Goal: Task Accomplishment & Management: Manage account settings

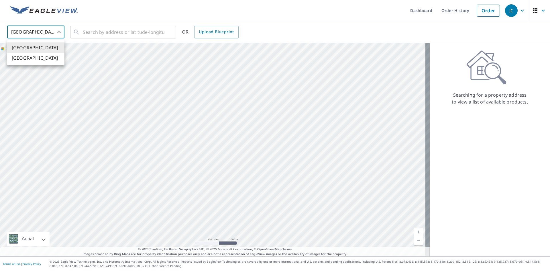
click at [60, 33] on body "JC JC Dashboard Order History Order JC United States US ​ ​ OR Upload Blueprint…" at bounding box center [275, 135] width 550 height 271
click at [35, 57] on li "[GEOGRAPHIC_DATA]" at bounding box center [35, 58] width 57 height 10
type input "CA"
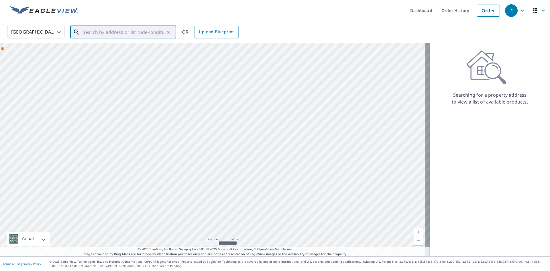
paste input "[STREET_ADDRESS]"
click at [109, 49] on span "[STREET_ADDRESS]" at bounding box center [127, 48] width 90 height 7
type input "[STREET_ADDRESS]"
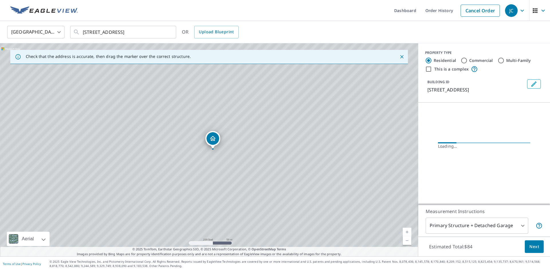
scroll to position [0, 0]
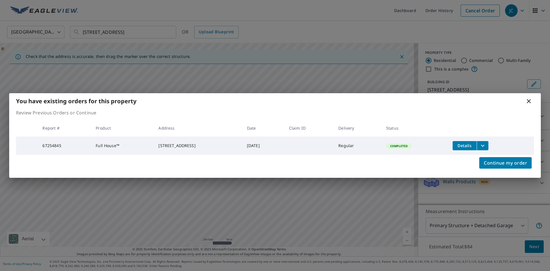
click at [486, 142] on icon "filesDropdownBtn-67254845" at bounding box center [482, 145] width 7 height 7
click at [486, 143] on icon "filesDropdownBtn-67254845" at bounding box center [482, 145] width 7 height 7
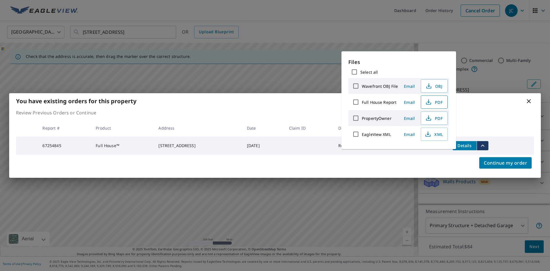
click at [435, 103] on span "PDF" at bounding box center [433, 102] width 18 height 7
click at [467, 52] on div "You have existing orders for this property Review Previous Orders or Continue R…" at bounding box center [275, 135] width 550 height 271
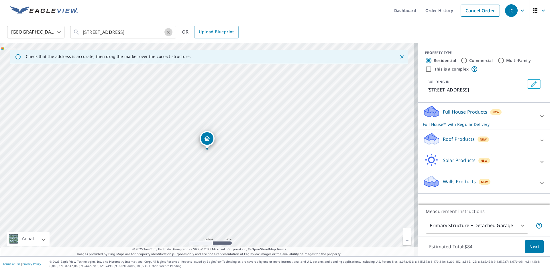
click at [167, 32] on icon "Clear" at bounding box center [169, 32] width 6 height 6
click at [429, 11] on link "Order History" at bounding box center [439, 10] width 37 height 21
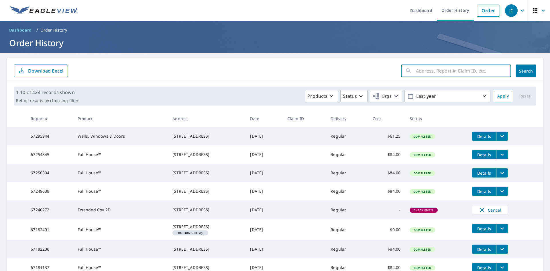
paste input "[STREET_ADDRESS]"
type input "[STREET_ADDRESS]"
click at [520, 69] on span "Search" at bounding box center [525, 70] width 11 height 5
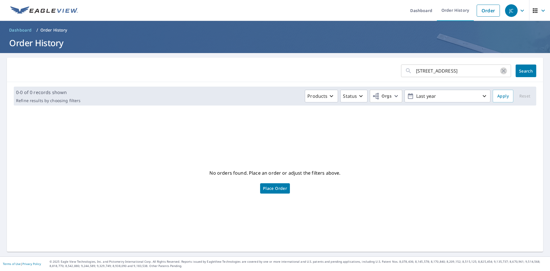
click at [502, 71] on icon "button" at bounding box center [504, 71] width 4 height 4
